Goal: Task Accomplishment & Management: Use online tool/utility

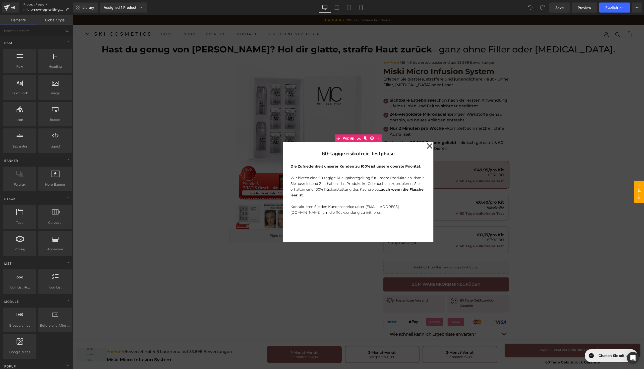
click at [427, 145] on icon at bounding box center [430, 146] width 6 height 6
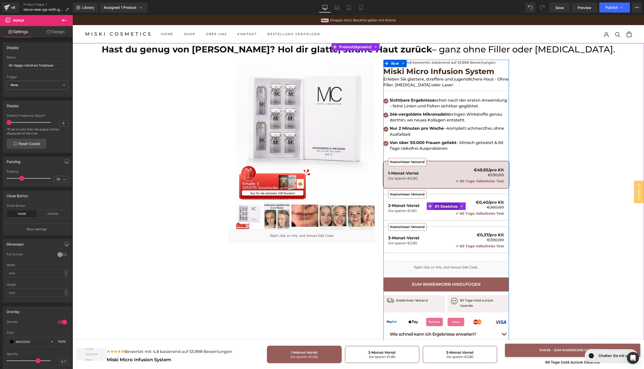
click at [434, 206] on span "(P) Swatches" at bounding box center [446, 207] width 26 height 8
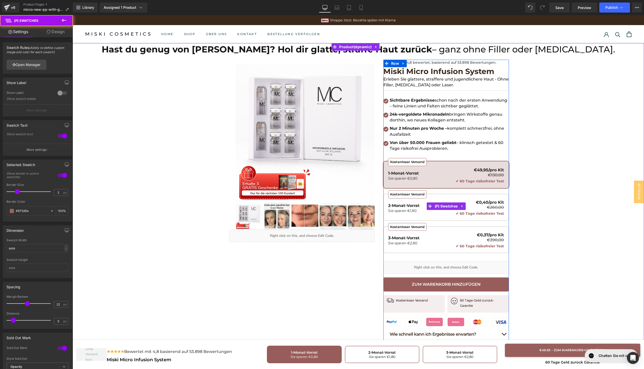
click at [410, 214] on div "Kostenloser Versand 2-Monat-Vorrat Sie sparen €1,80 €0,40/pro Kit €260,00 ✔ 60 …" at bounding box center [446, 208] width 116 height 15
click at [445, 206] on span "(P) Swatches" at bounding box center [446, 207] width 26 height 8
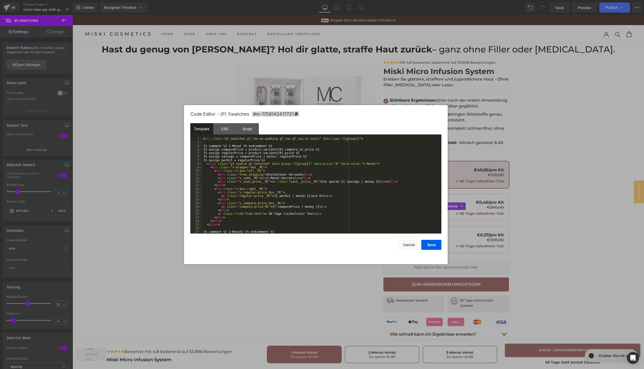
click at [441, 0] on div "(P) Swatches You are previewing how the will restyle your page. You can not edi…" at bounding box center [322, 0] width 644 height 0
click at [311, 168] on div "< div class = "gf_swatches gf_row-no-padding gf_row gf_row_no_tools" data-type …" at bounding box center [320, 189] width 237 height 104
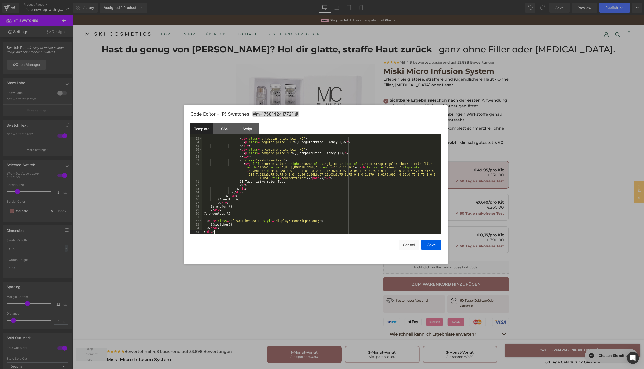
scroll to position [136, 0]
click at [429, 243] on button "Save" at bounding box center [431, 245] width 20 height 10
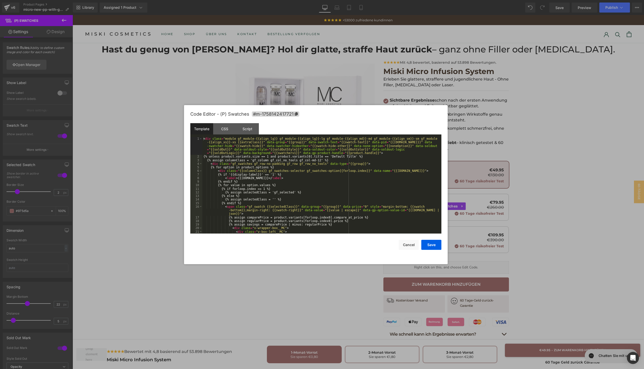
click at [410, 0] on div "(P) Swatches You are previewing how the will restyle your page. You can not edi…" at bounding box center [322, 0] width 644 height 0
click at [225, 129] on div "CSS" at bounding box center [224, 128] width 23 height 11
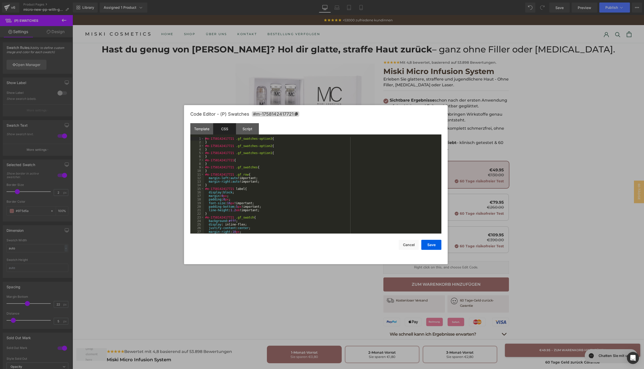
click at [256, 168] on div "#m-1758142417721 .gf_swatches-option3 { } #m-1758142417721 .gf_swatches-option2…" at bounding box center [321, 189] width 235 height 104
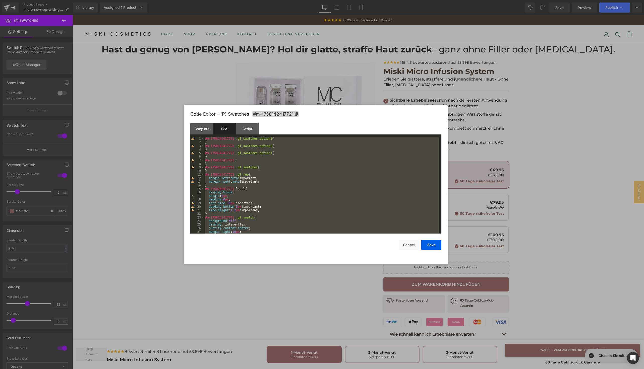
scroll to position [848, 0]
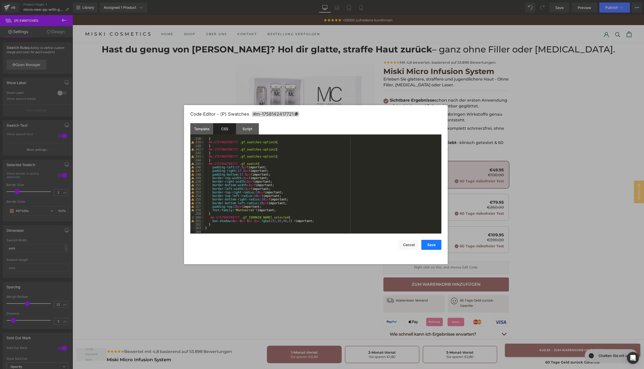
click at [433, 243] on button "Save" at bounding box center [431, 245] width 20 height 10
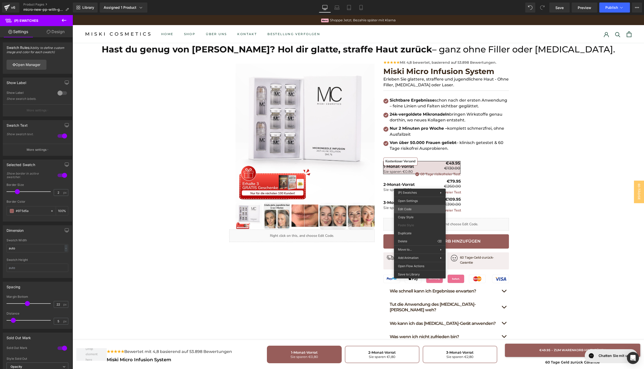
click at [411, 0] on div "(P) Swatches You are previewing how the will restyle your page. You can not edi…" at bounding box center [322, 0] width 644 height 0
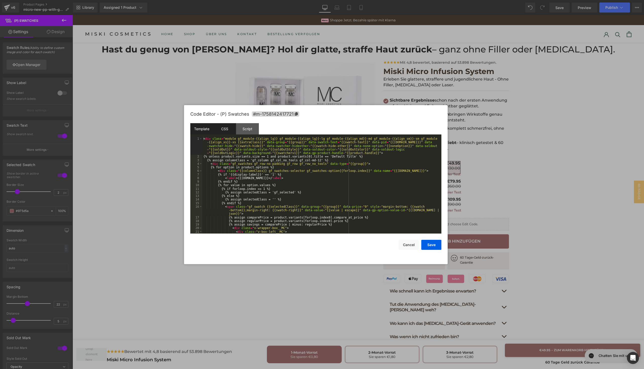
click at [225, 130] on div "CSS" at bounding box center [224, 128] width 23 height 11
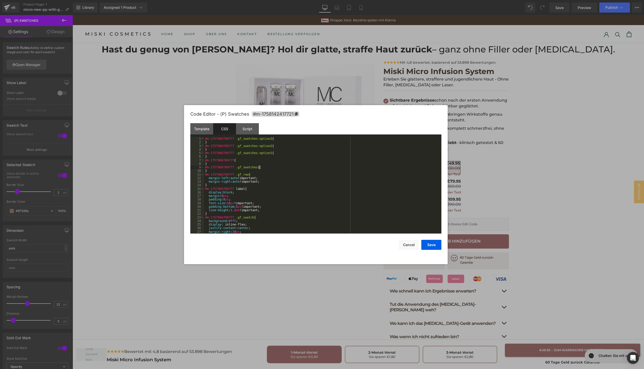
click at [271, 167] on div "#m-1757966789777 .gf_swatches-option3 { } #m-1757966789777 .gf_swatches-option2…" at bounding box center [321, 189] width 235 height 104
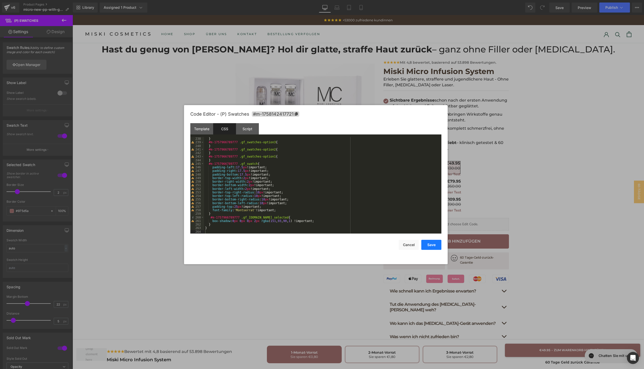
click at [426, 245] on button "Save" at bounding box center [431, 245] width 20 height 10
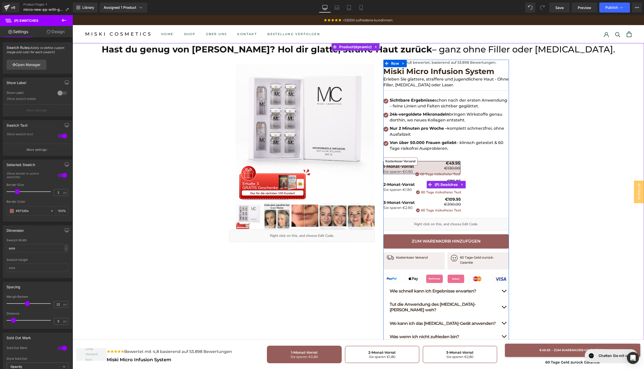
click at [394, 188] on p "Sie sparen €1.80" at bounding box center [398, 190] width 31 height 4
click at [391, 205] on div "Kostenloser Versand 3-Monat-Vorrat Sie sparen €2.80" at bounding box center [398, 205] width 31 height 9
click at [397, 171] on p "Sie sparen €0.80" at bounding box center [398, 172] width 31 height 4
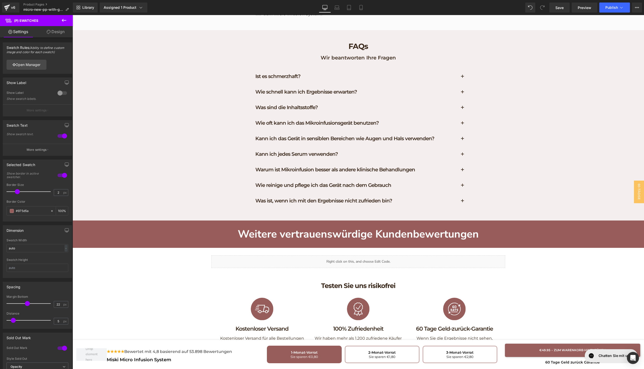
scroll to position [2664, 0]
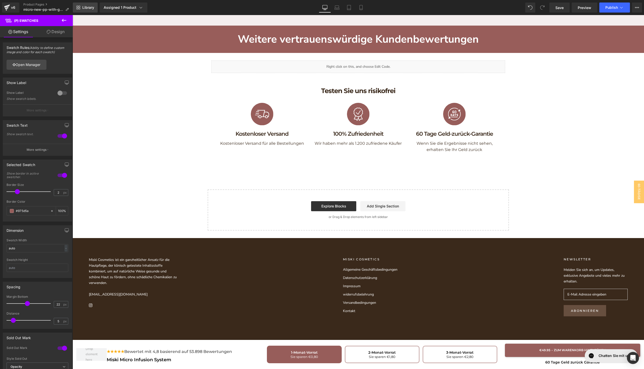
click at [80, 9] on icon at bounding box center [80, 9] width 2 height 2
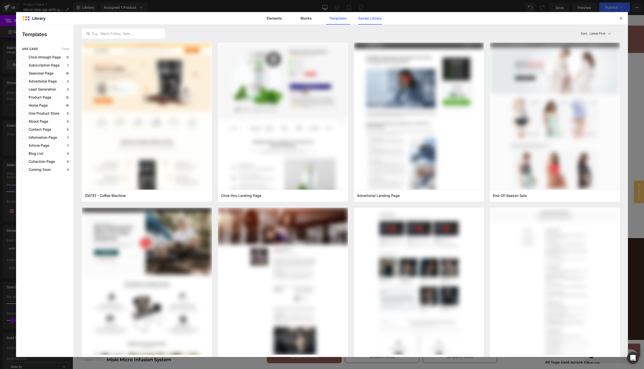
click at [374, 16] on link "Saved Library" at bounding box center [370, 18] width 24 height 13
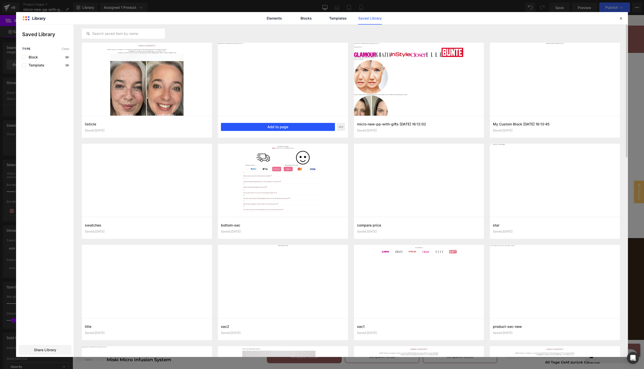
click at [288, 129] on button "Add to page" at bounding box center [278, 127] width 114 height 8
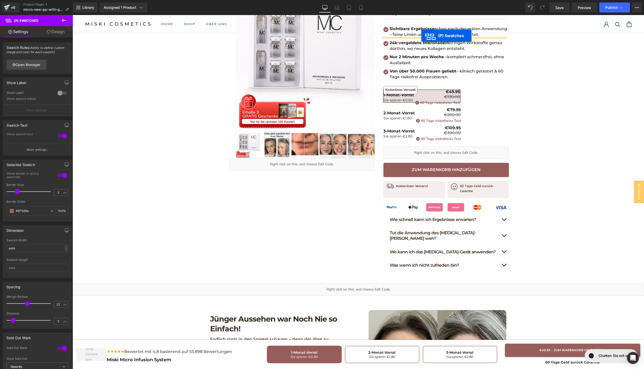
scroll to position [51, 0]
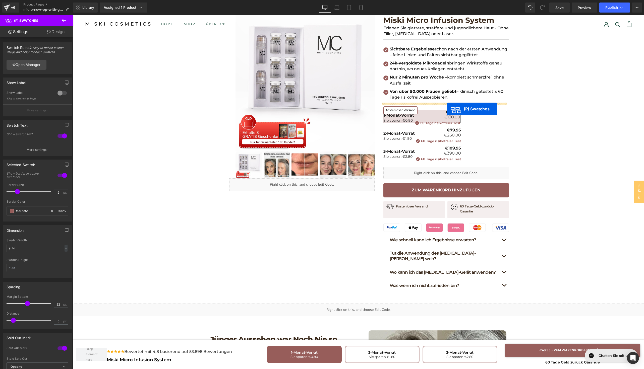
drag, startPoint x: 427, startPoint y: 298, endPoint x: 447, endPoint y: 109, distance: 190.6
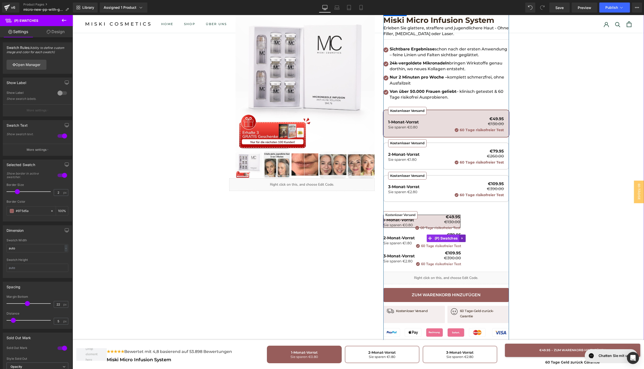
click at [460, 237] on icon at bounding box center [462, 239] width 4 height 4
click at [464, 237] on icon at bounding box center [466, 239] width 4 height 4
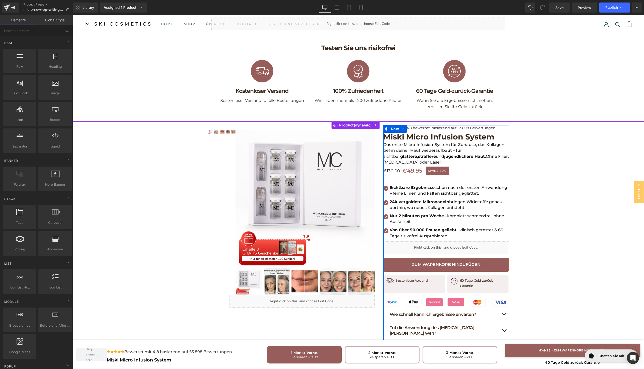
scroll to position [2736, 0]
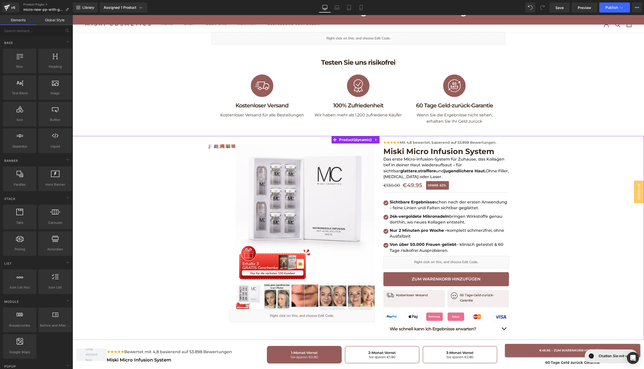
click at [146, 153] on div "Hast du genug von [PERSON_NAME]? Hol dir glatte, straffe Haut zurück – ganz ohn…" at bounding box center [358, 260] width 571 height 249
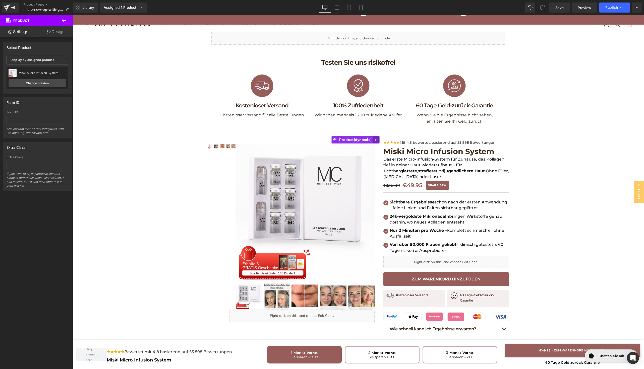
click at [377, 138] on icon at bounding box center [376, 140] width 4 height 4
click at [380, 138] on icon at bounding box center [380, 140] width 4 height 4
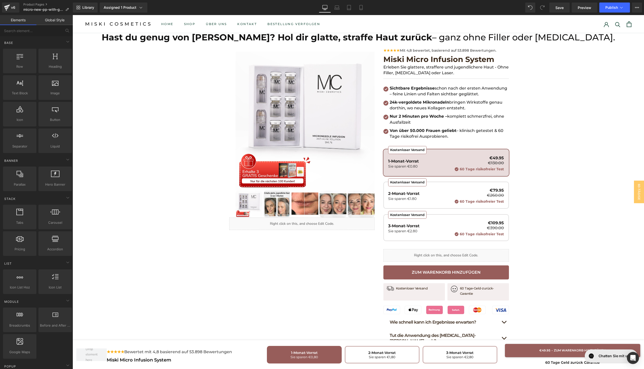
scroll to position [0, 0]
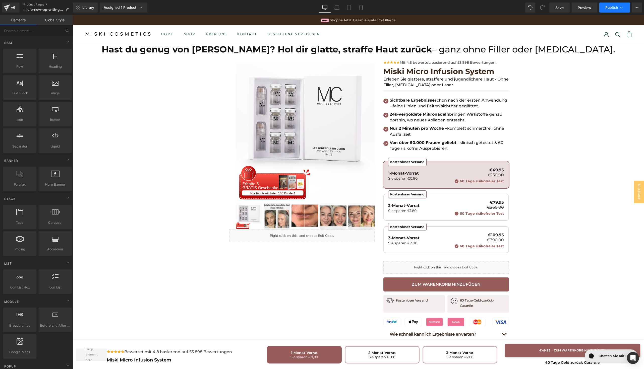
click at [614, 6] on span "Publish" at bounding box center [611, 8] width 13 height 4
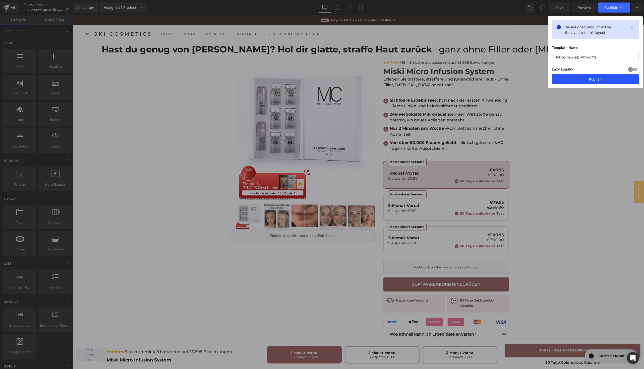
click at [584, 76] on button "Publish" at bounding box center [595, 79] width 87 height 10
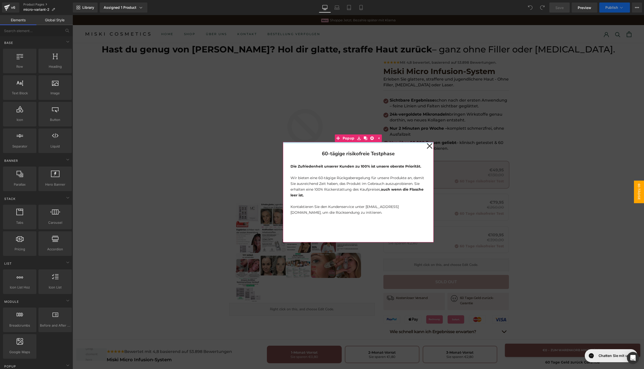
click at [426, 145] on icon at bounding box center [429, 146] width 6 height 25
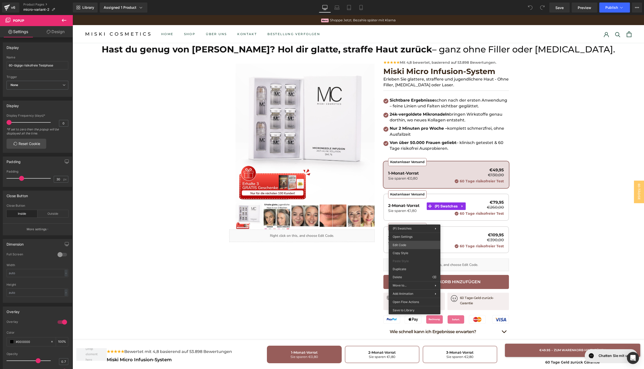
click at [412, 0] on div "You are previewing how the will restyle your page. You can not edit Elements in…" at bounding box center [322, 0] width 644 height 0
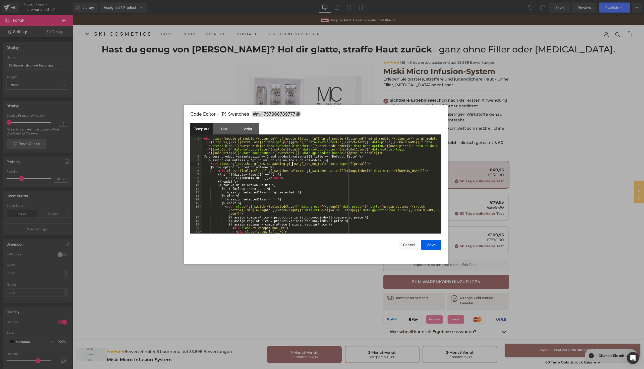
click at [292, 164] on div "< div class = "module gf_module-{{align_lg}} gf_module-{{align_lg}}-lg gf_modul…" at bounding box center [320, 196] width 237 height 118
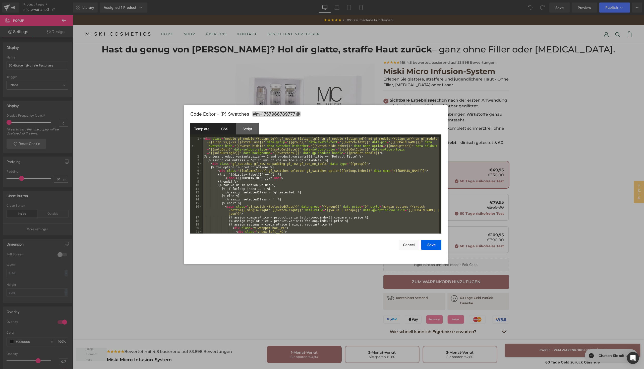
click at [222, 131] on div "CSS" at bounding box center [224, 128] width 23 height 11
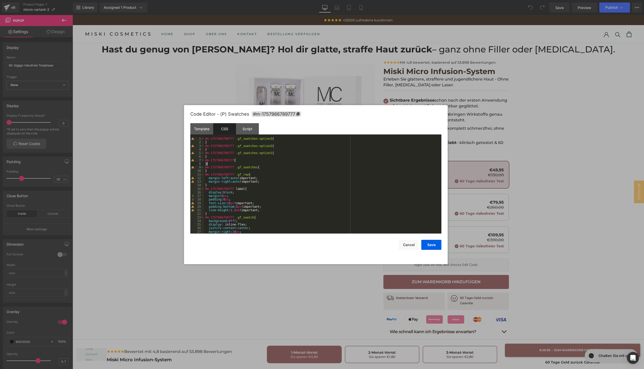
click at [242, 163] on div "#m-1757966789777 .gf_swatches-option3 { } #m-1757966789777 .gf_swatches-option2…" at bounding box center [321, 189] width 235 height 104
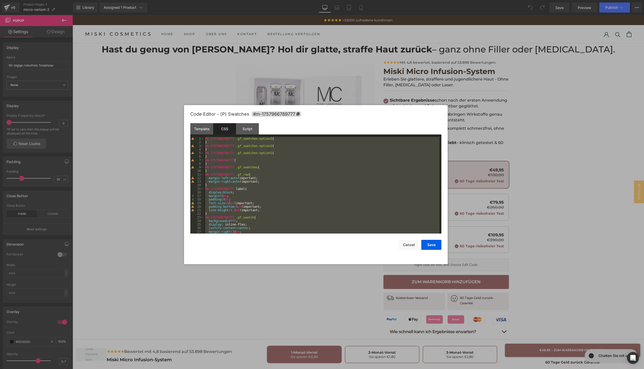
click at [338, 216] on div "#m-1757966789777 .gf_swatches-option3 { } #m-1757966789777 .gf_swatches-option2…" at bounding box center [321, 189] width 235 height 104
